Goal: Information Seeking & Learning: Check status

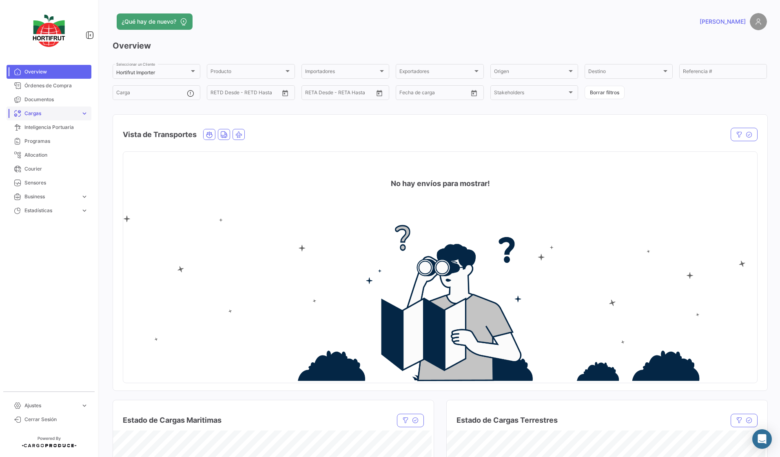
click at [78, 111] on link "Cargas expand_more" at bounding box center [49, 113] width 85 height 14
click at [63, 142] on link "Cargas Marítimas" at bounding box center [54, 144] width 73 height 12
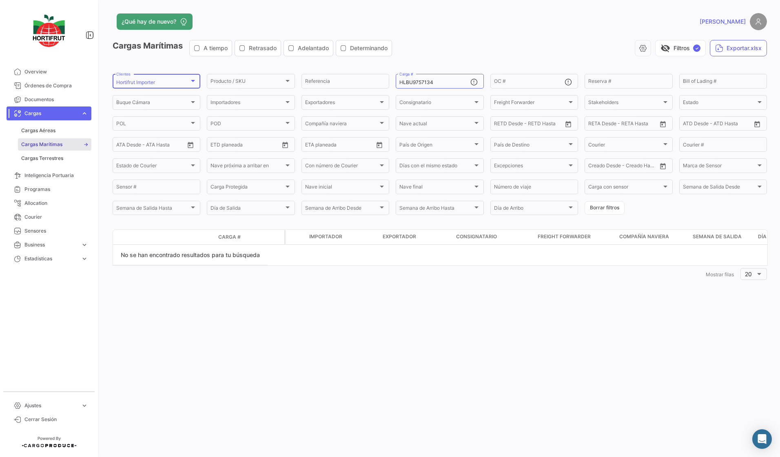
click at [187, 77] on div "Hortifrut Importer Clientes" at bounding box center [156, 81] width 80 height 16
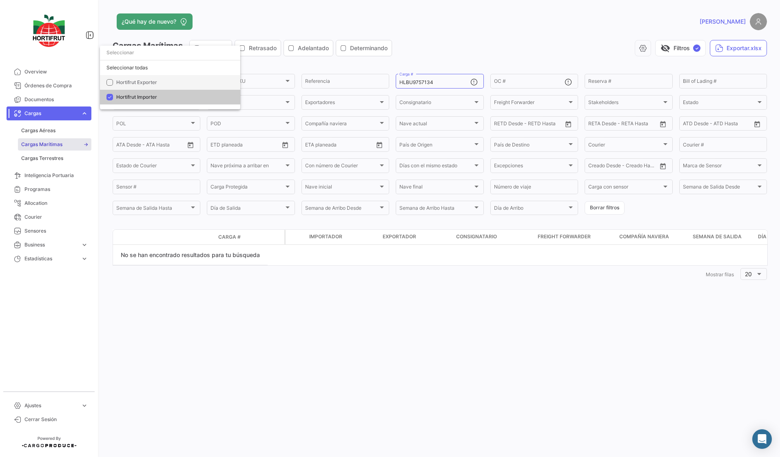
click at [163, 86] on mat-option "Hortifrut Exporter" at bounding box center [170, 82] width 140 height 15
click at [141, 97] on span "Hortifrut Importer" at bounding box center [136, 97] width 41 height 6
click at [108, 173] on div at bounding box center [390, 228] width 780 height 457
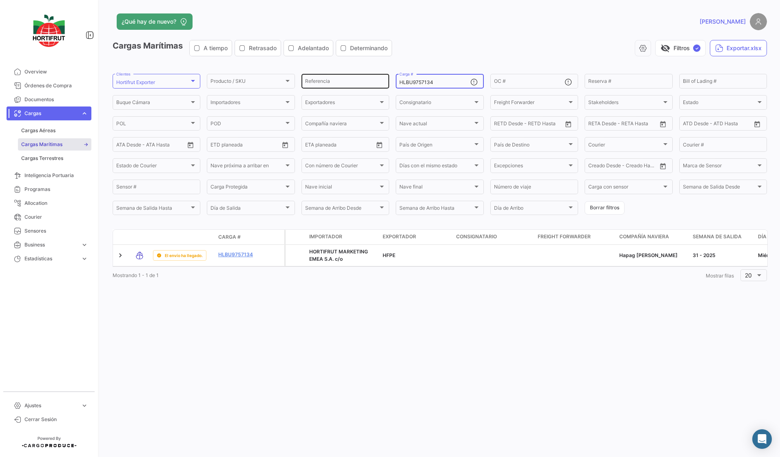
drag, startPoint x: 442, startPoint y: 83, endPoint x: 367, endPoint y: 82, distance: 75.1
click at [0, 0] on div "Producto / SKU Producto / SKU Referencia HLBU9757134 Carga # OC # Reserva # Bil…" at bounding box center [0, 0] width 0 height 0
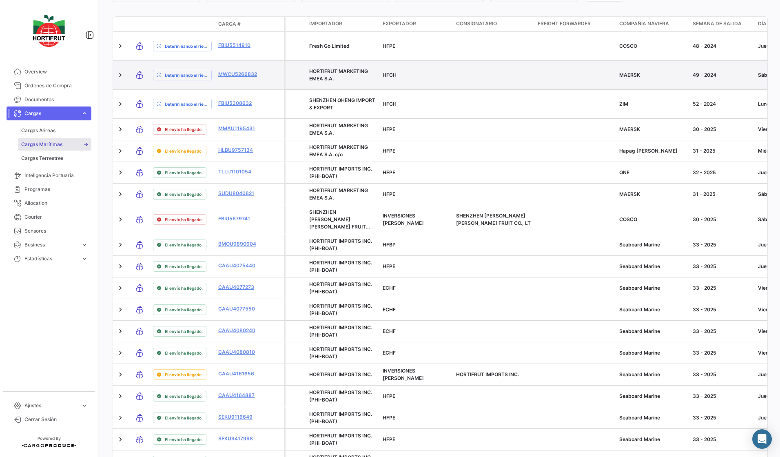
scroll to position [263, 0]
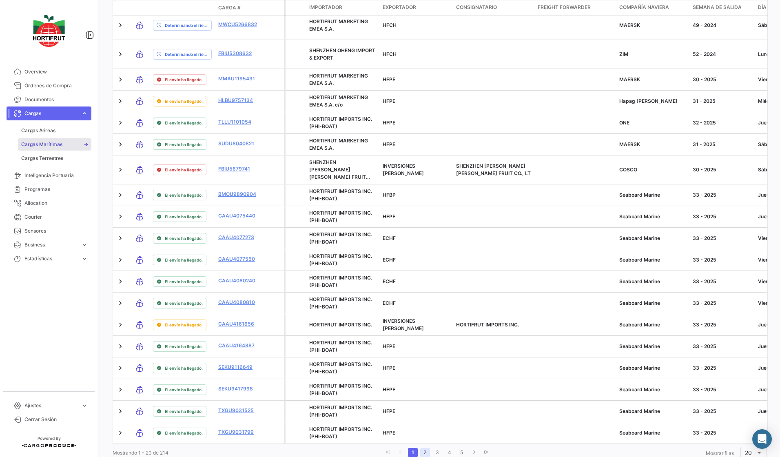
click at [422, 448] on link "2" at bounding box center [425, 452] width 10 height 9
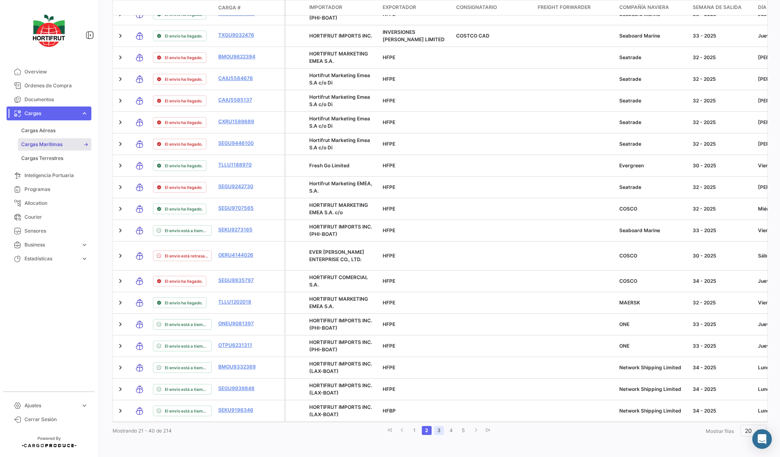
click at [438, 429] on link "3" at bounding box center [439, 430] width 10 height 9
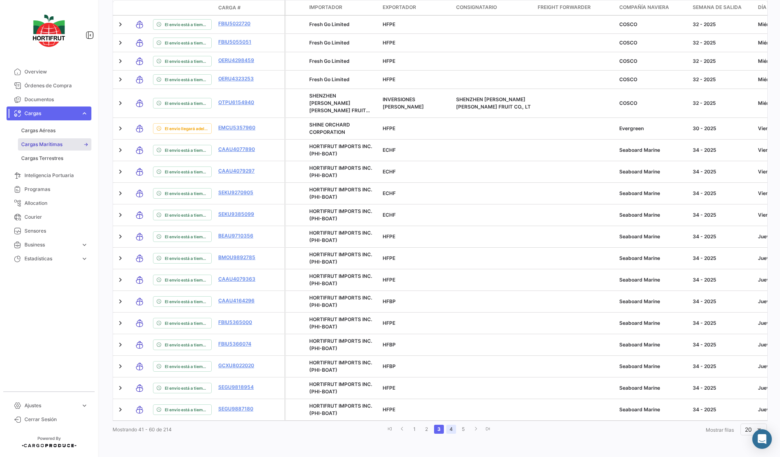
click at [446, 430] on link "4" at bounding box center [451, 429] width 10 height 9
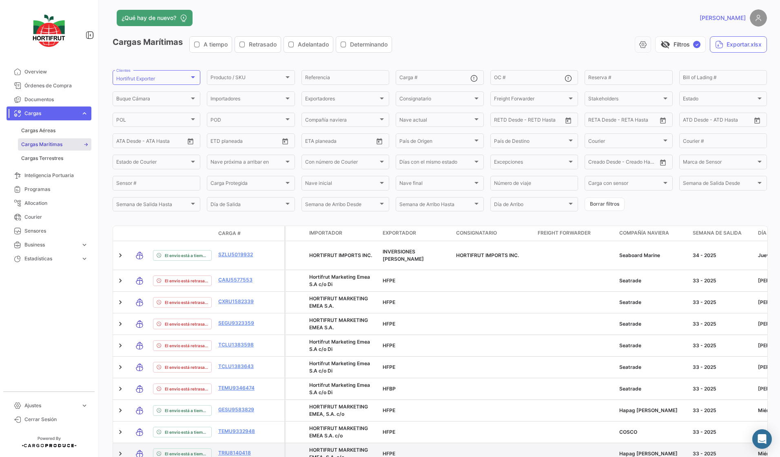
scroll to position [0, 0]
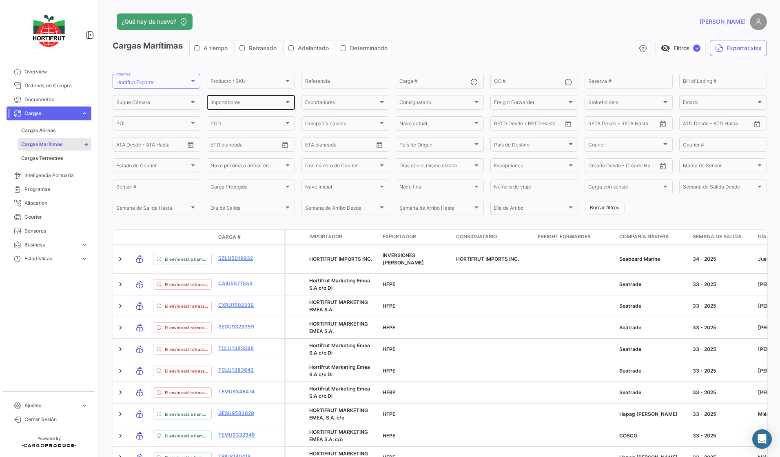
click at [282, 102] on div "Importadores" at bounding box center [246, 104] width 73 height 6
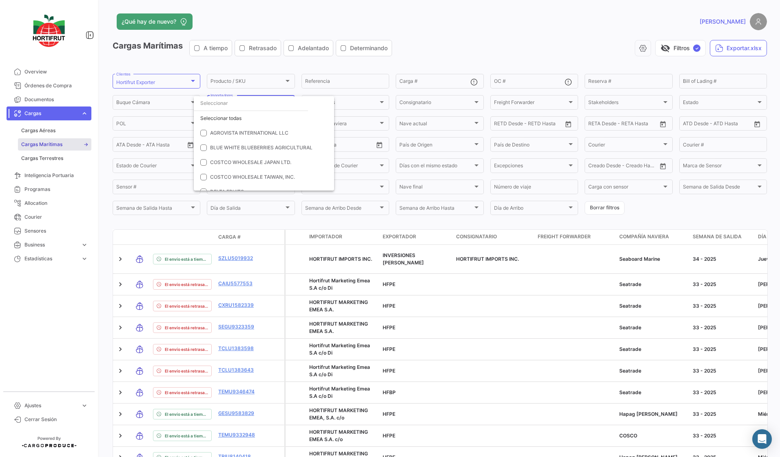
click at [281, 103] on input "dropdown search" at bounding box center [251, 103] width 114 height 15
type input "lax"
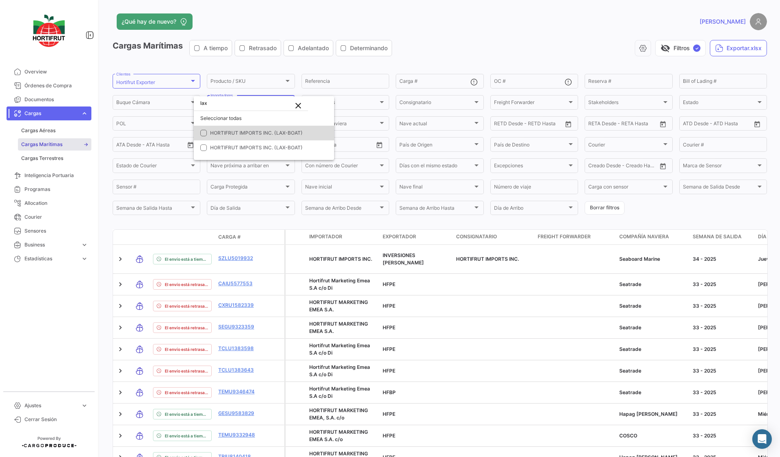
click at [237, 128] on mat-option "HORTIFRUT IMPORTS INC. (LAX-BOAT)" at bounding box center [264, 133] width 140 height 15
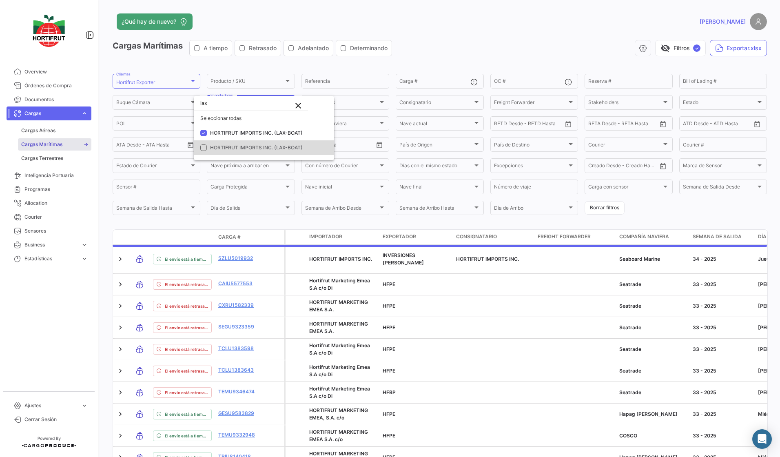
click at [223, 144] on span "HORTIFRUT IMPORTS INC. (LAX-BOAT)" at bounding box center [267, 147] width 114 height 7
click at [489, 58] on div at bounding box center [390, 228] width 780 height 457
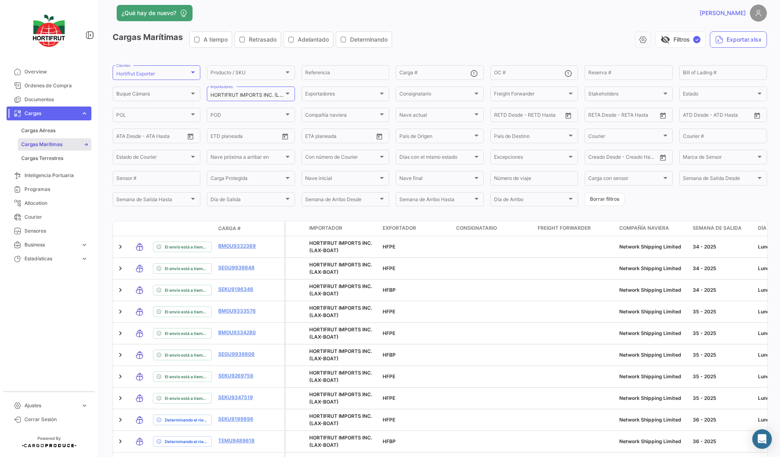
scroll to position [90, 0]
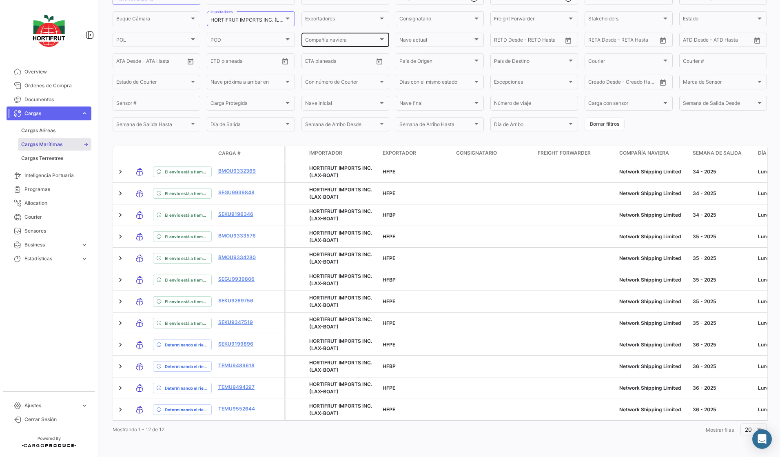
click at [379, 36] on div at bounding box center [381, 39] width 7 height 7
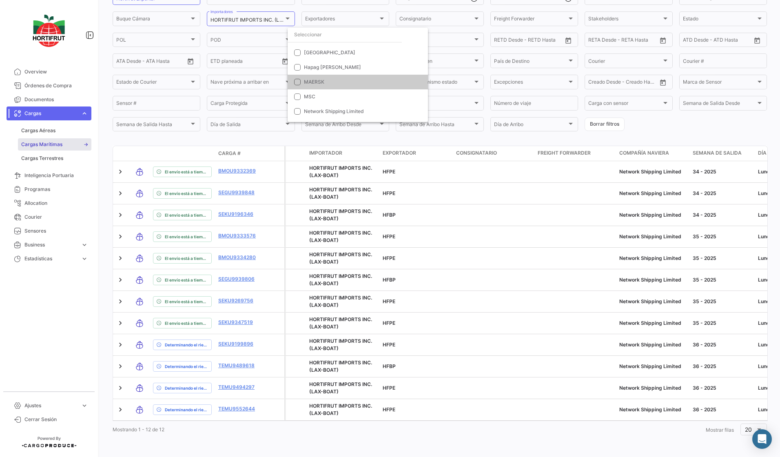
scroll to position [86, 0]
click at [341, 82] on span "MAERSK" at bounding box center [361, 81] width 114 height 7
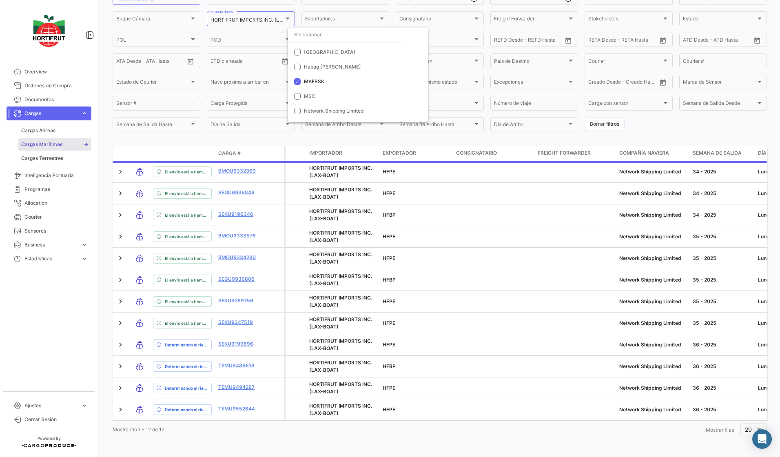
scroll to position [0, 0]
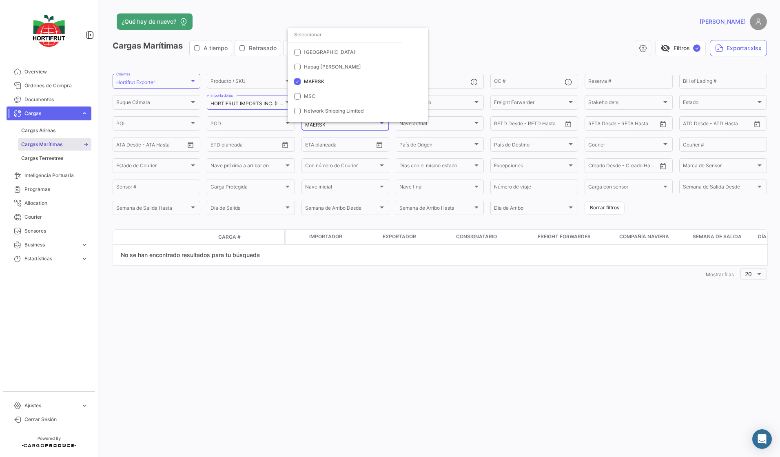
click at [195, 143] on div at bounding box center [390, 228] width 780 height 457
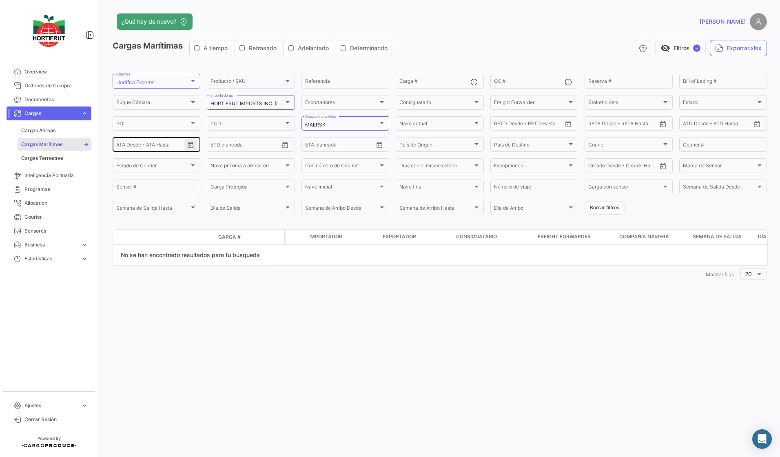
click at [195, 143] on button "Open calendar" at bounding box center [190, 145] width 12 height 12
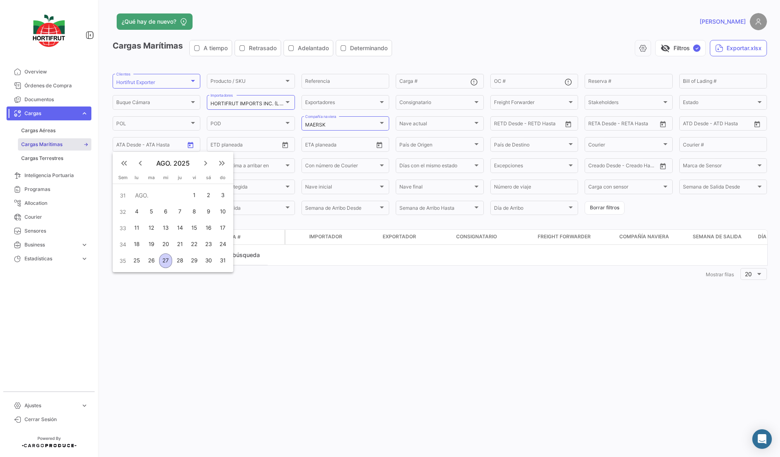
click at [124, 164] on mat-icon "keyboard_double_arrow_left" at bounding box center [124, 163] width 10 height 10
click at [222, 165] on mat-icon "keyboard_double_arrow_right" at bounding box center [222, 163] width 10 height 10
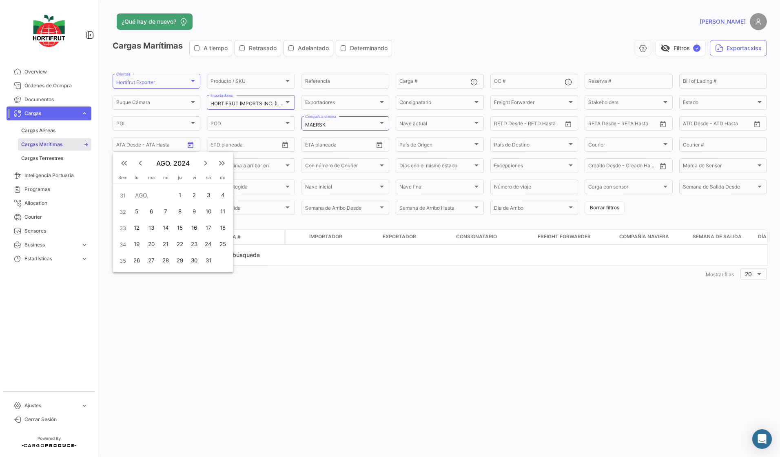
click at [207, 165] on mat-icon "keyboard_arrow_right" at bounding box center [206, 163] width 10 height 10
click at [137, 215] on div "4" at bounding box center [137, 211] width 13 height 15
type input "[DATE]"
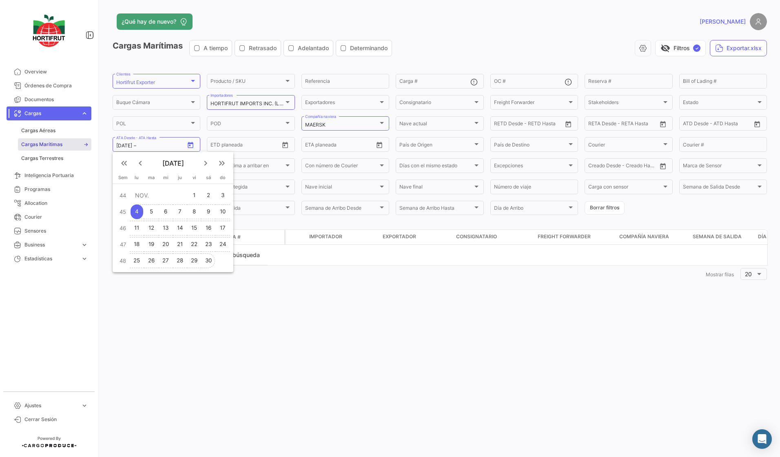
click at [206, 260] on div "30" at bounding box center [208, 260] width 13 height 15
type input "[DATE]"
click at [291, 102] on div at bounding box center [287, 102] width 7 height 7
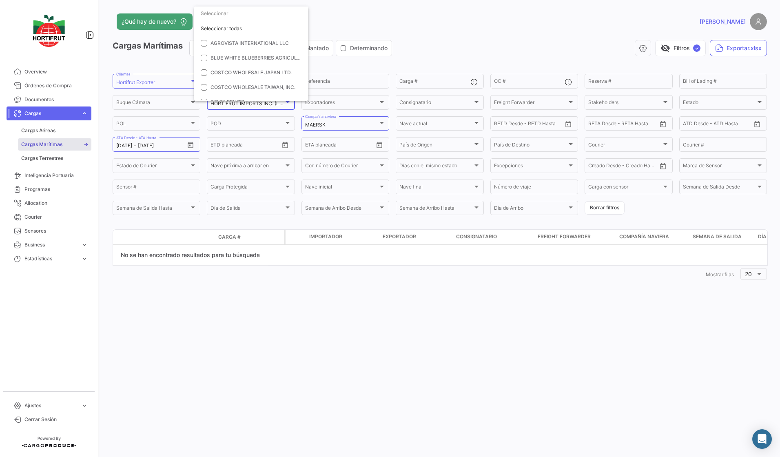
scroll to position [684, 0]
click at [202, 40] on mat-option "HORTIFRUT IMPORTS INC. (LAX-BOAT)" at bounding box center [264, 44] width 140 height 15
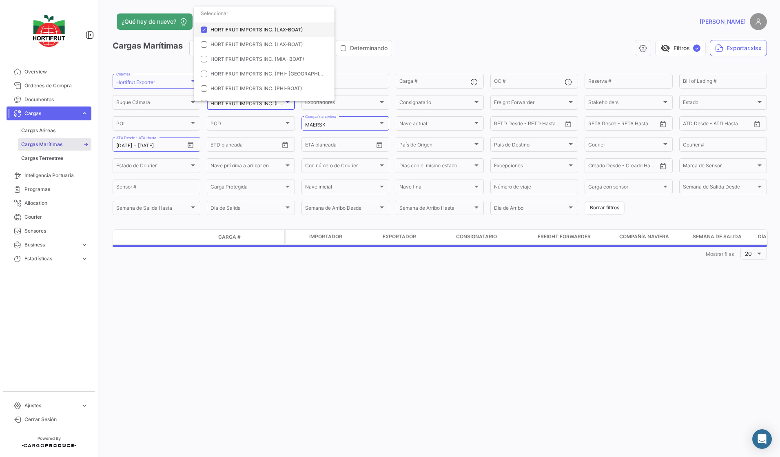
click at [203, 32] on mat-pseudo-checkbox at bounding box center [204, 30] width 7 height 7
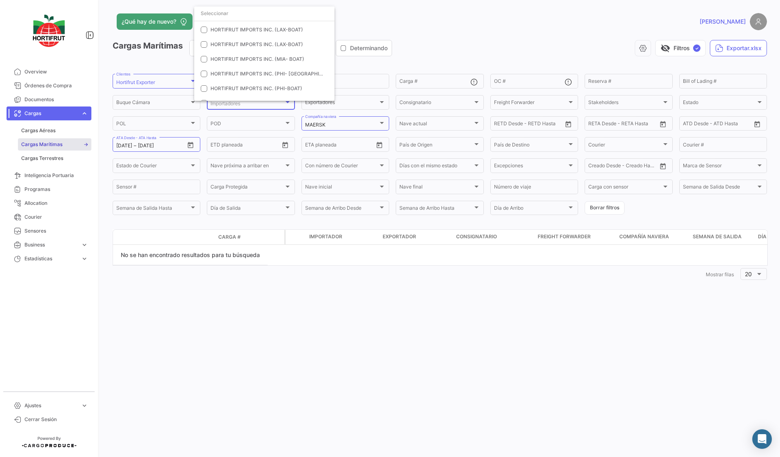
click at [484, 43] on div at bounding box center [390, 228] width 780 height 457
click at [195, 147] on button "Open calendar" at bounding box center [190, 145] width 12 height 12
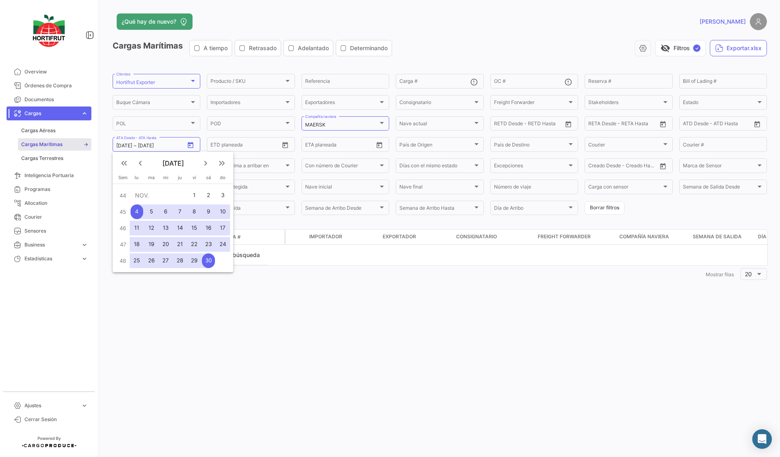
click at [591, 46] on div at bounding box center [390, 228] width 780 height 457
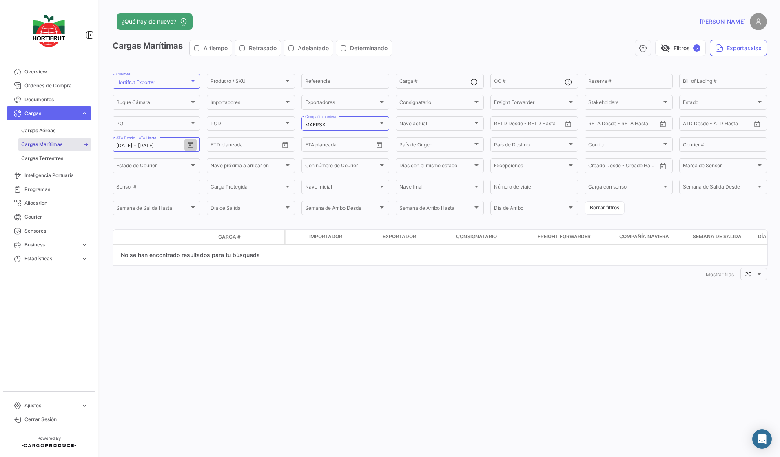
click at [194, 147] on icon "Open calendar" at bounding box center [190, 145] width 7 height 7
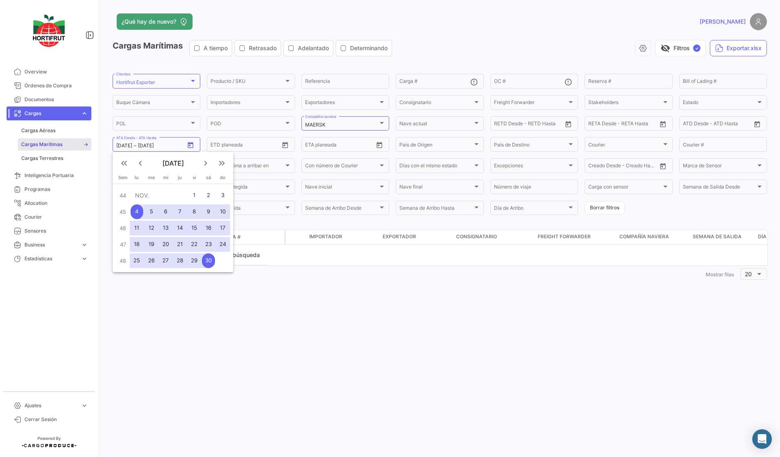
click at [136, 212] on div "4" at bounding box center [137, 211] width 13 height 15
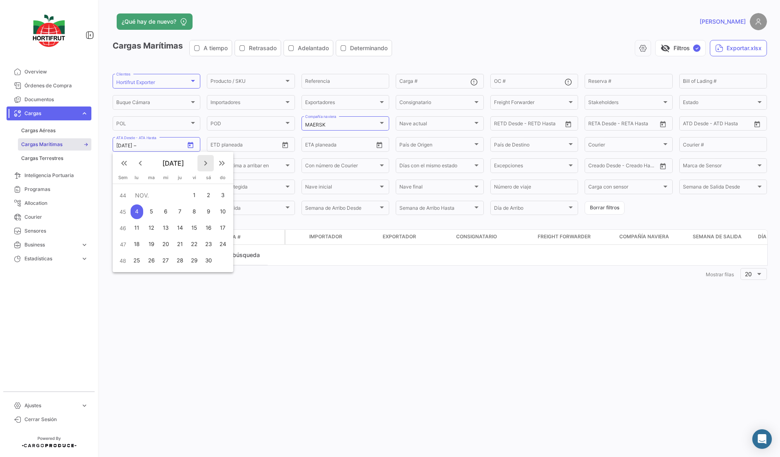
click at [206, 162] on mat-icon "keyboard_arrow_right" at bounding box center [206, 163] width 10 height 10
click at [150, 275] on div "31" at bounding box center [151, 277] width 13 height 15
type input "[DATE]"
click at [382, 125] on div at bounding box center [381, 123] width 7 height 7
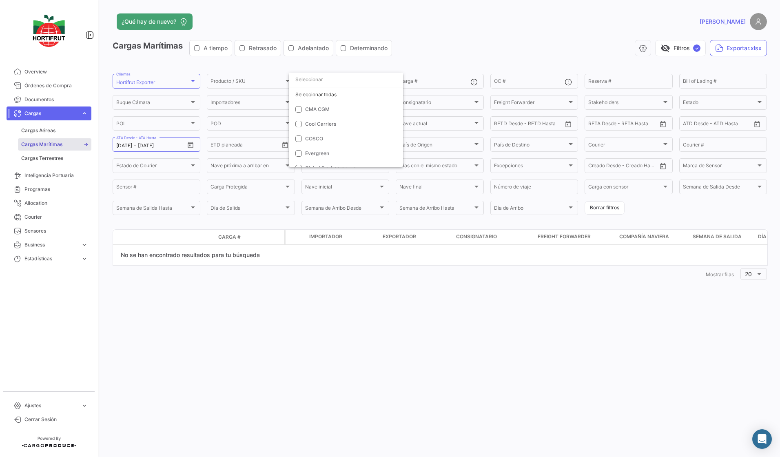
scroll to position [111, 0]
click at [303, 106] on mat-option "MAERSK" at bounding box center [359, 100] width 140 height 15
click at [64, 89] on div at bounding box center [390, 228] width 780 height 457
click at [64, 89] on span "Órdenes de Compra" at bounding box center [56, 85] width 64 height 7
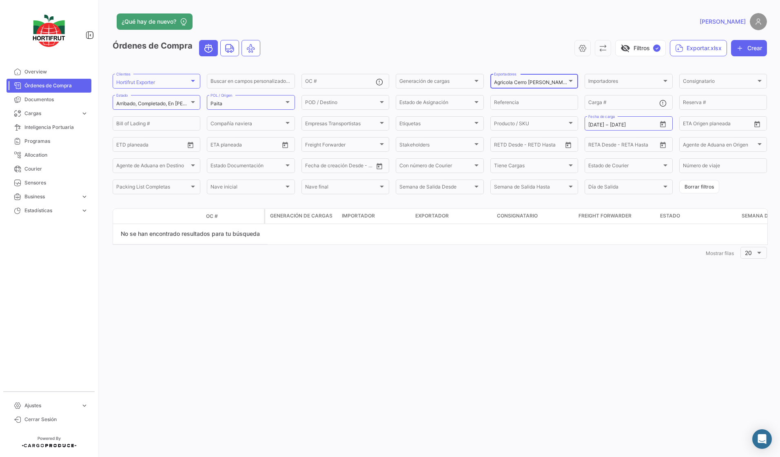
click at [572, 83] on div at bounding box center [570, 80] width 7 height 7
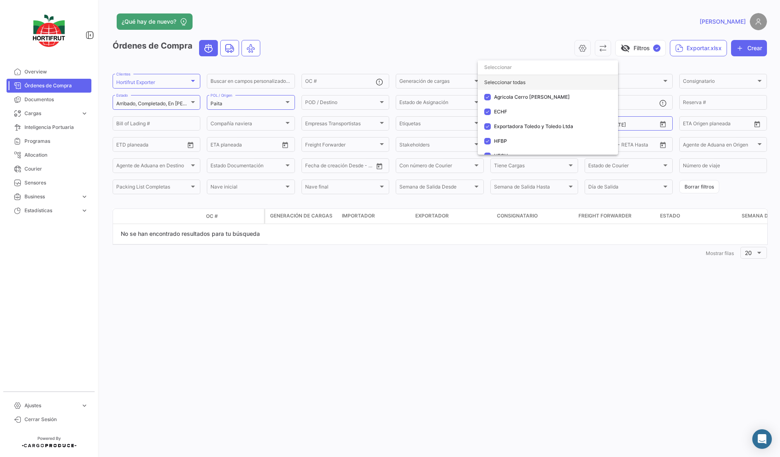
click at [542, 86] on div "Seleccionar todas" at bounding box center [548, 82] width 140 height 15
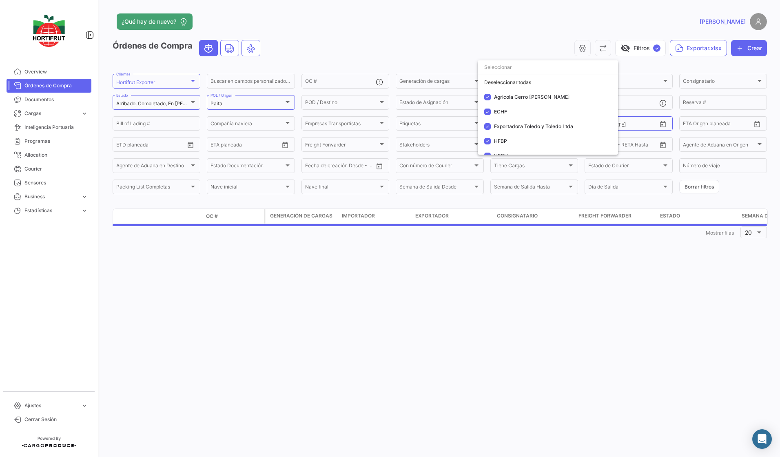
click at [664, 125] on div at bounding box center [390, 228] width 780 height 457
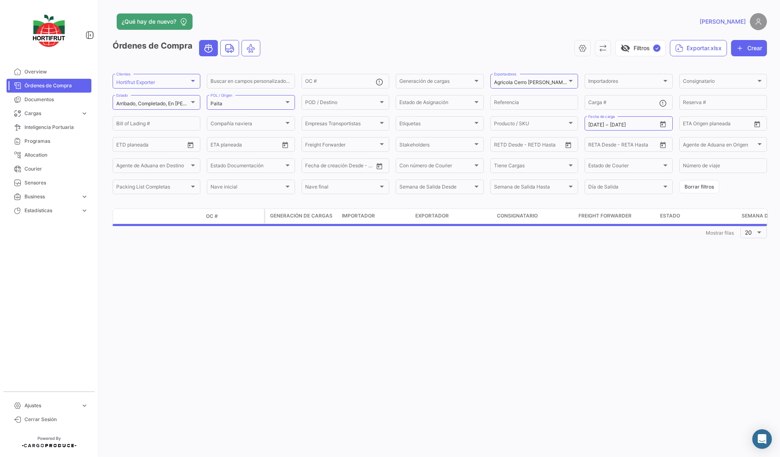
click at [664, 125] on icon "Open calendar" at bounding box center [662, 124] width 7 height 7
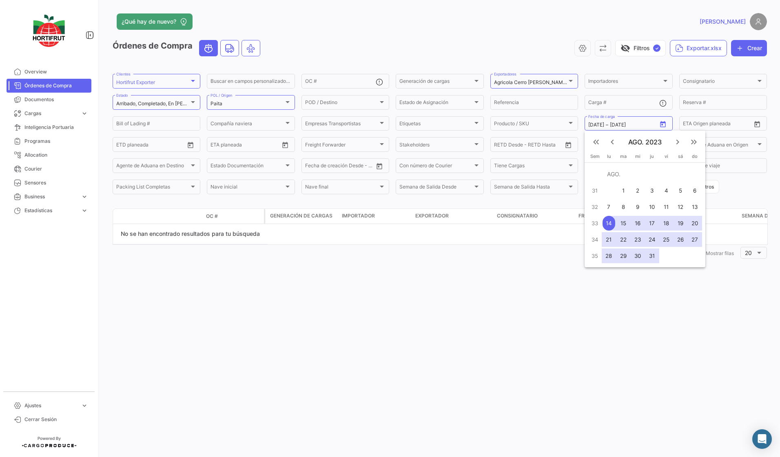
click at [285, 103] on div at bounding box center [390, 228] width 780 height 457
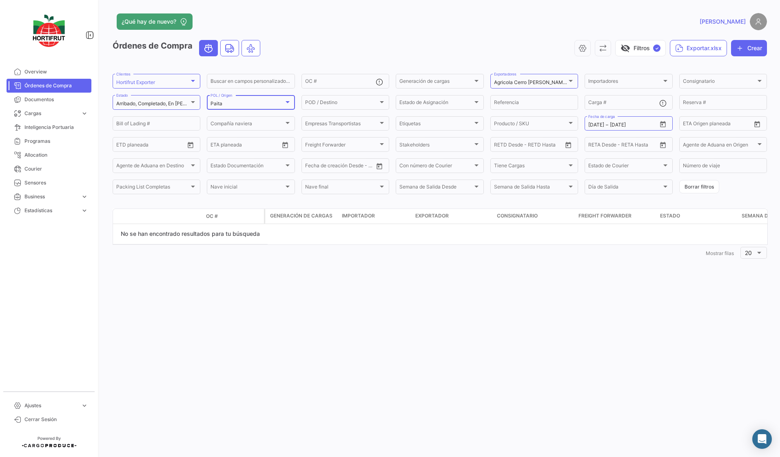
click at [285, 103] on div at bounding box center [287, 102] width 4 height 2
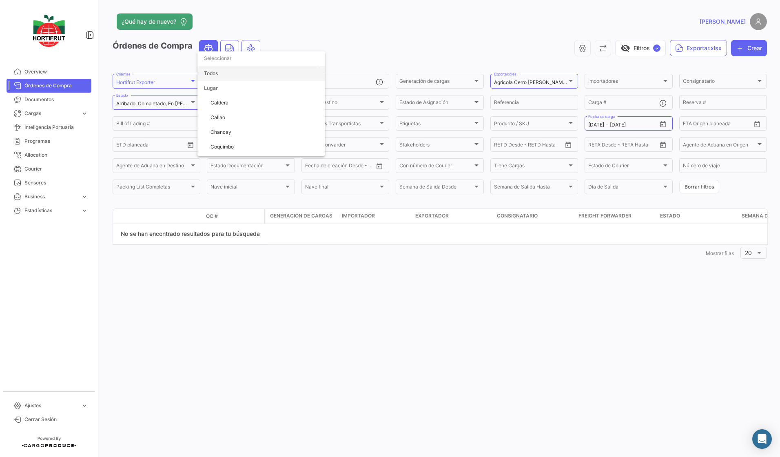
click at [232, 75] on span "Todos" at bounding box center [261, 73] width 114 height 15
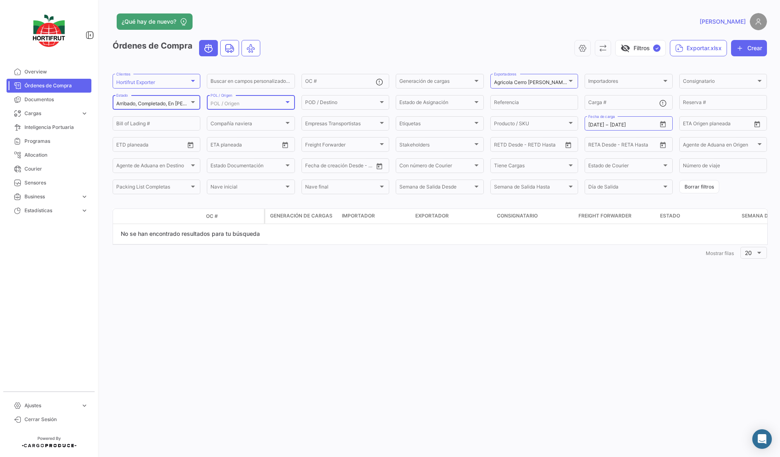
click at [191, 99] on div at bounding box center [192, 102] width 7 height 7
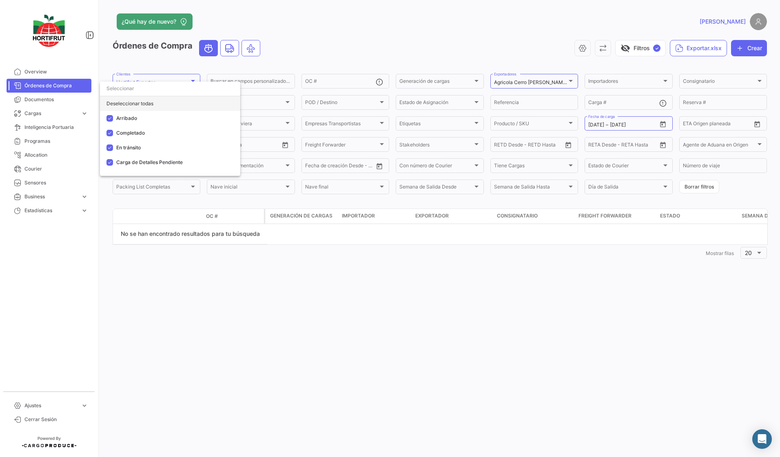
click at [171, 102] on div "Deseleccionar todas" at bounding box center [170, 103] width 140 height 15
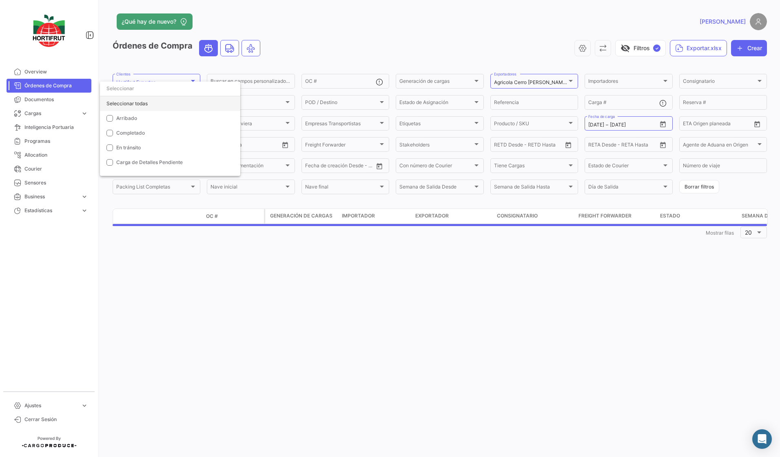
click at [171, 102] on div "Seleccionar todas" at bounding box center [170, 103] width 140 height 15
click at [467, 47] on div at bounding box center [390, 228] width 780 height 457
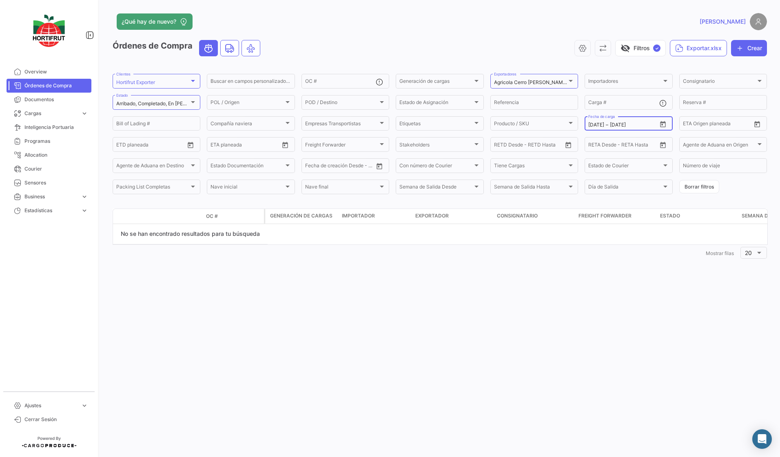
click at [663, 121] on icon "Open calendar" at bounding box center [662, 124] width 7 height 7
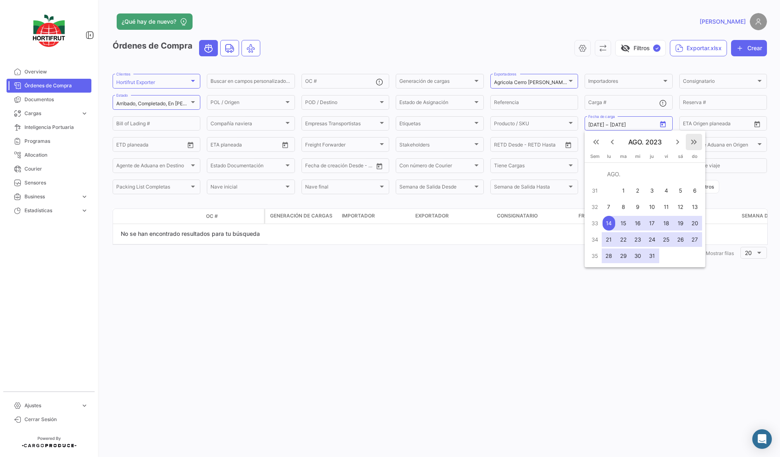
click at [693, 140] on mat-icon "keyboard_double_arrow_right" at bounding box center [694, 142] width 10 height 10
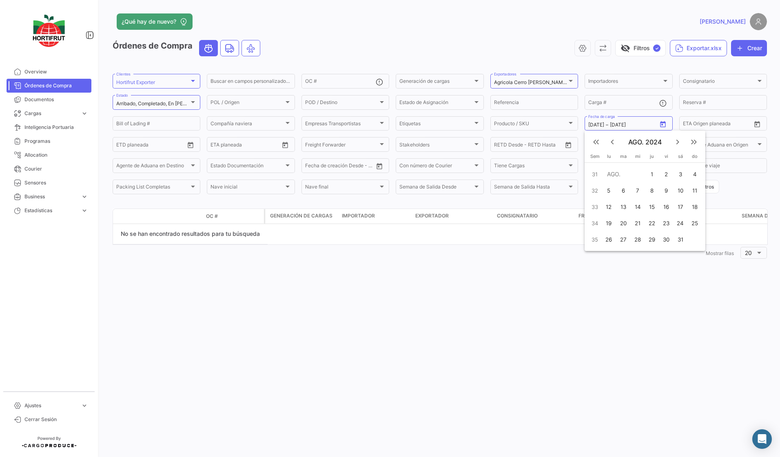
click at [613, 195] on div "5" at bounding box center [608, 190] width 13 height 15
type input "[DATE]"
click at [680, 141] on mat-icon "keyboard_arrow_right" at bounding box center [677, 142] width 10 height 10
click at [650, 257] on div "31" at bounding box center [652, 255] width 13 height 15
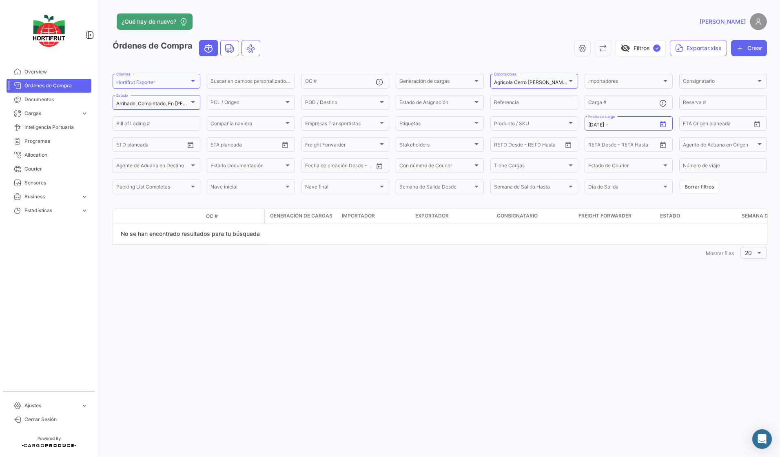
type input "[DATE]"
click at [700, 184] on button "Borrar filtros" at bounding box center [699, 186] width 40 height 13
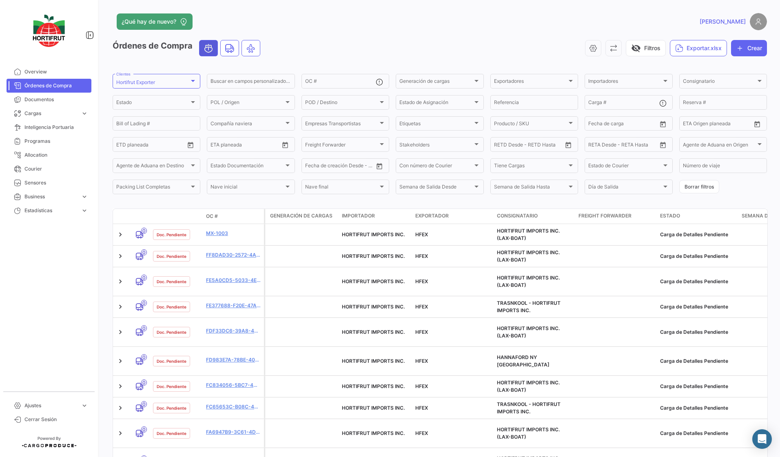
click at [213, 50] on icon "Ocean" at bounding box center [208, 48] width 10 height 10
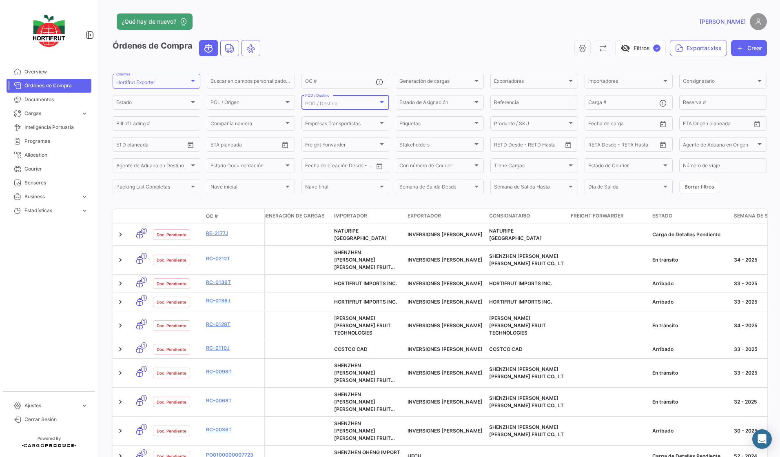
click at [380, 101] on div at bounding box center [382, 102] width 4 height 2
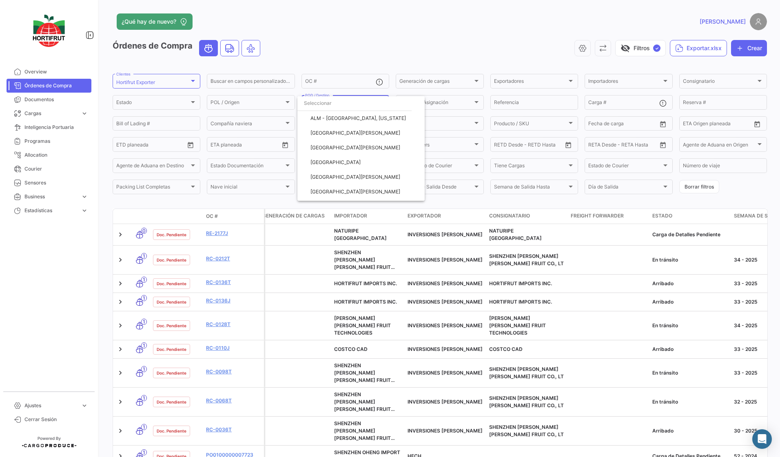
scroll to position [1131, 0]
click at [343, 106] on input "dropdown search" at bounding box center [354, 103] width 114 height 15
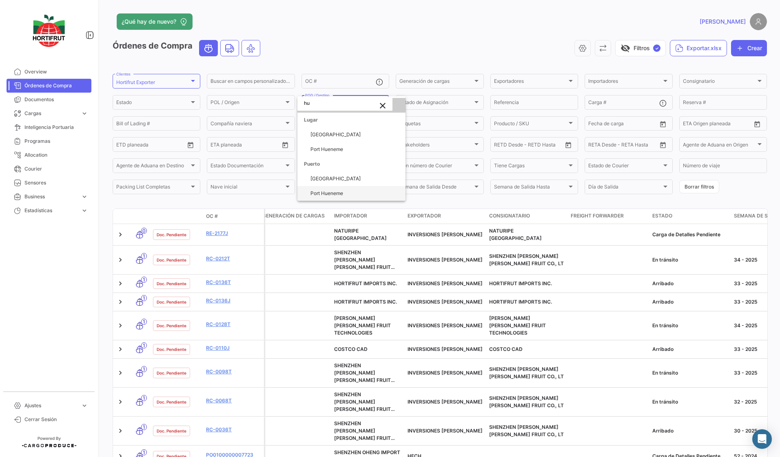
type input "hu"
click at [334, 191] on span "Port Hueneme" at bounding box center [326, 193] width 33 height 6
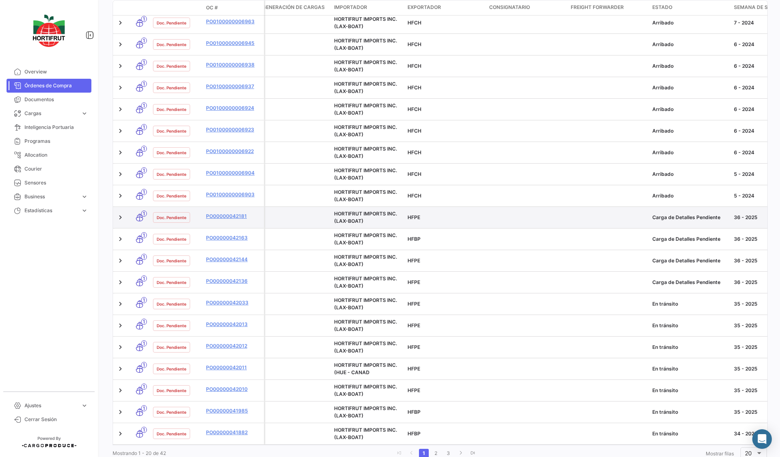
scroll to position [242, 0]
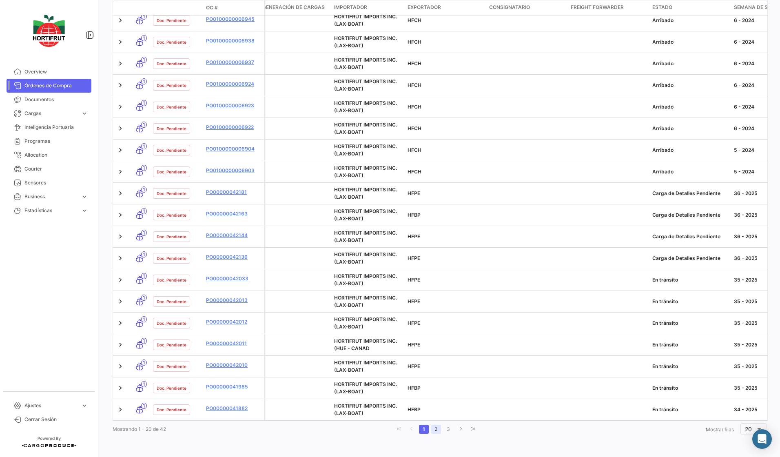
click at [434, 430] on link "2" at bounding box center [436, 429] width 10 height 9
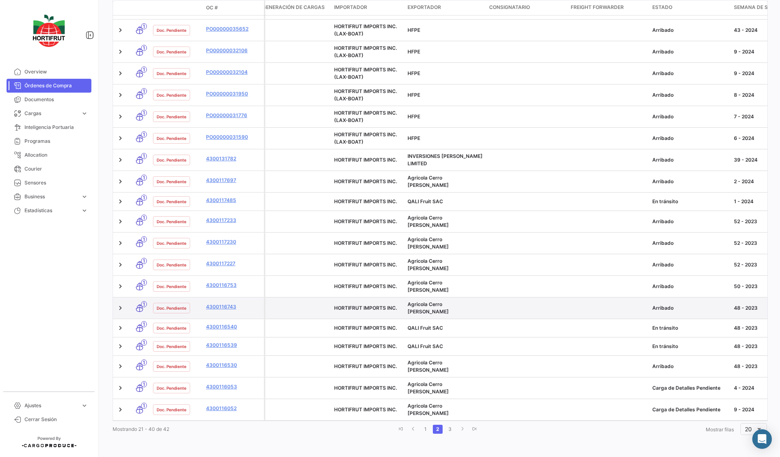
scroll to position [203, 0]
